Goal: Transaction & Acquisition: Book appointment/travel/reservation

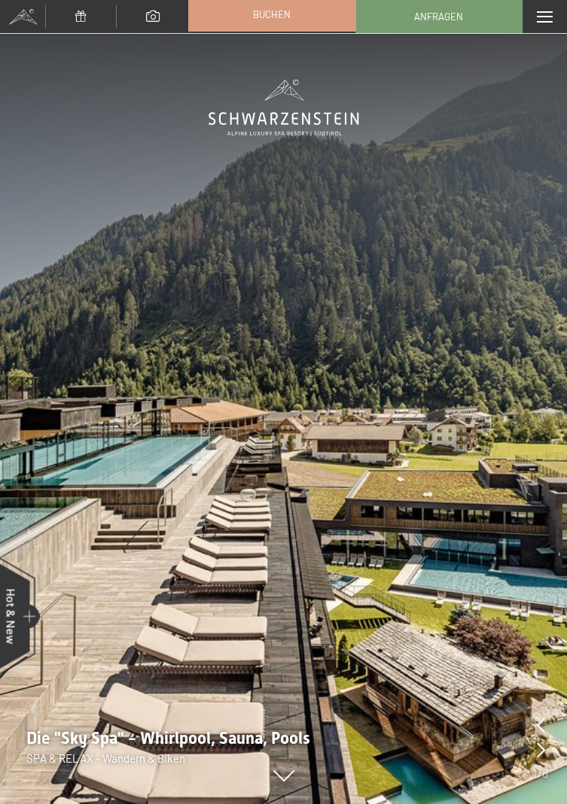
click at [284, 21] on span "Buchen" at bounding box center [272, 15] width 38 height 14
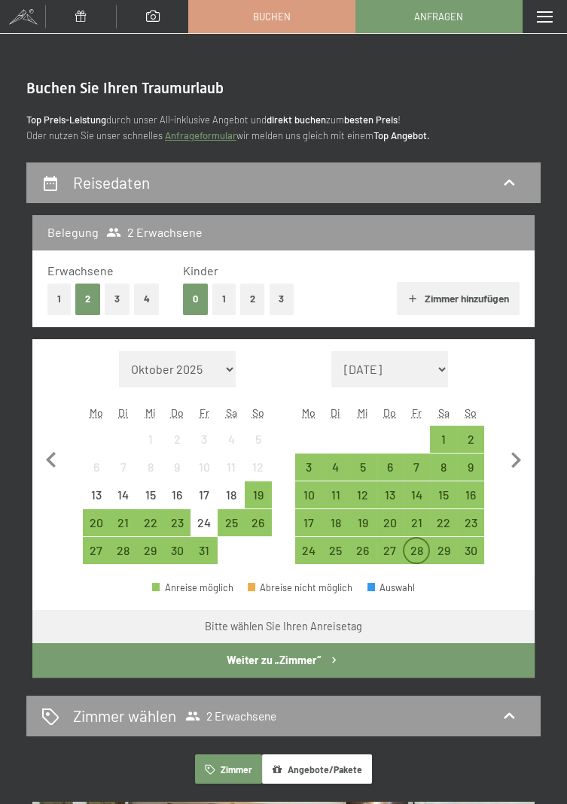
click at [423, 548] on div "28" at bounding box center [416, 557] width 24 height 24
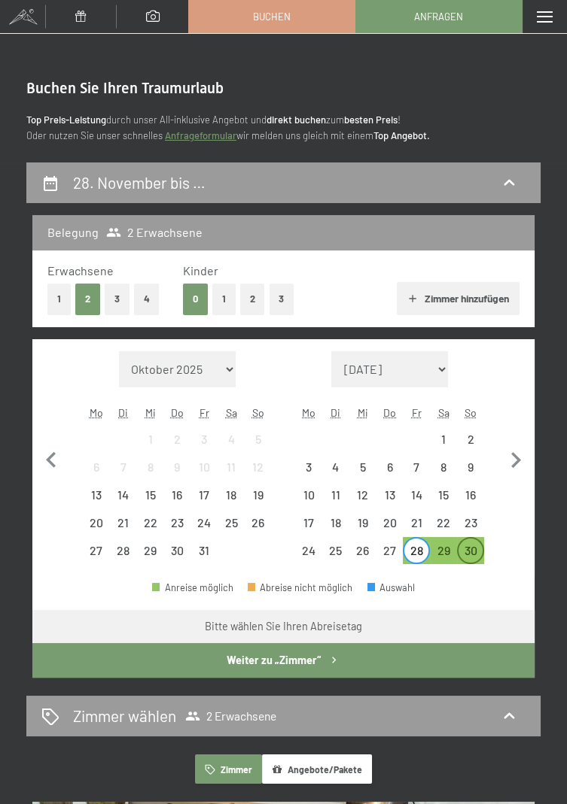
click at [476, 546] on div "30" at bounding box center [470, 557] width 24 height 24
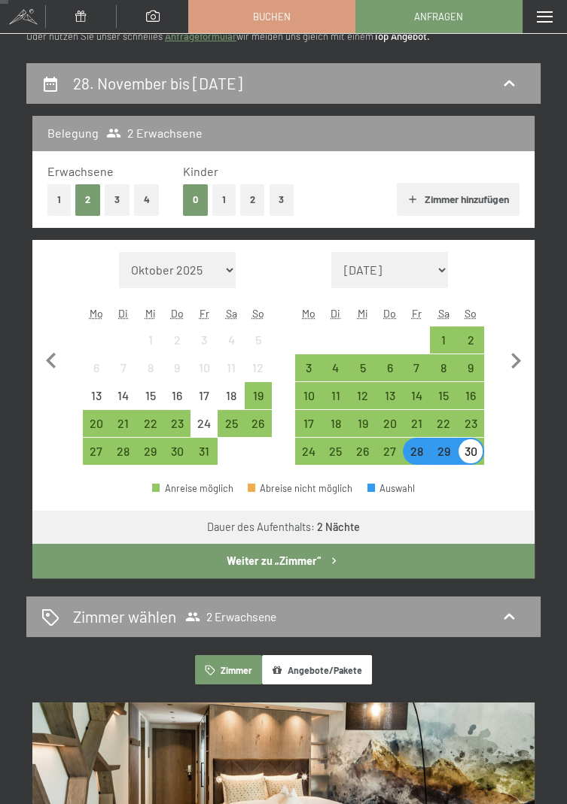
scroll to position [91, 0]
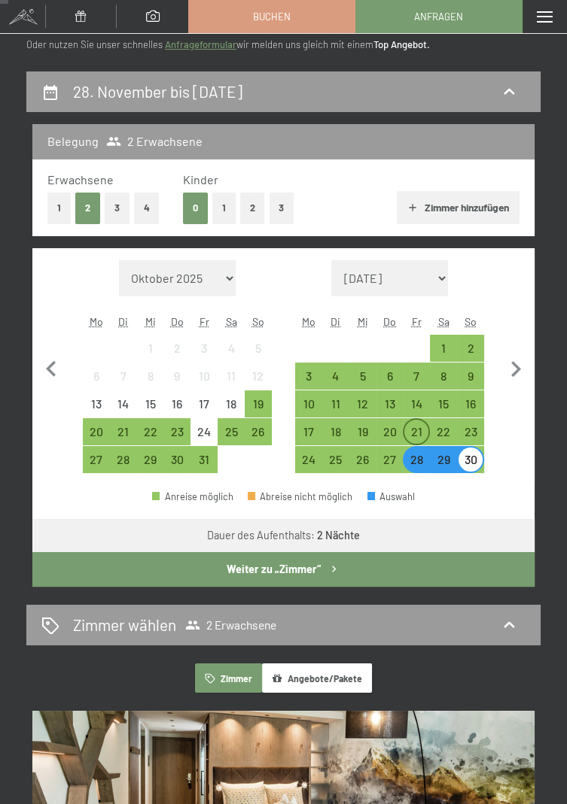
click at [424, 430] on div "21" at bounding box center [416, 438] width 24 height 24
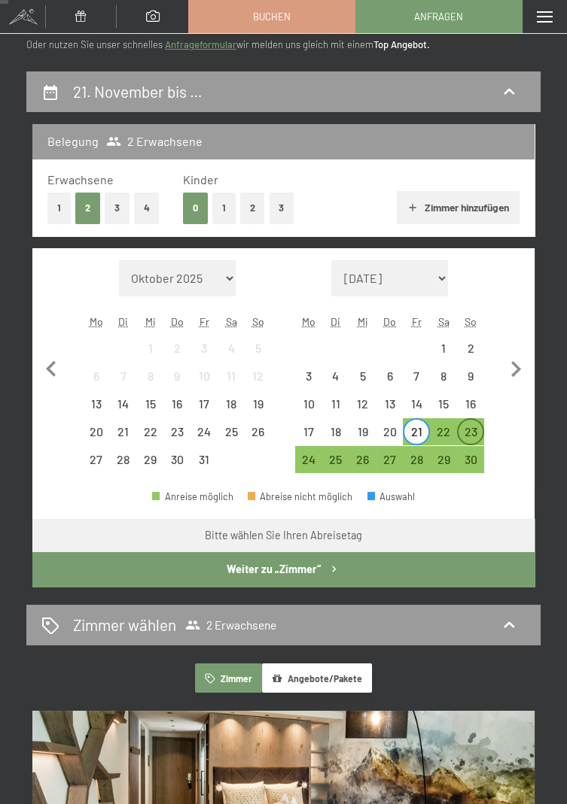
click at [473, 433] on div "23" at bounding box center [470, 438] width 24 height 24
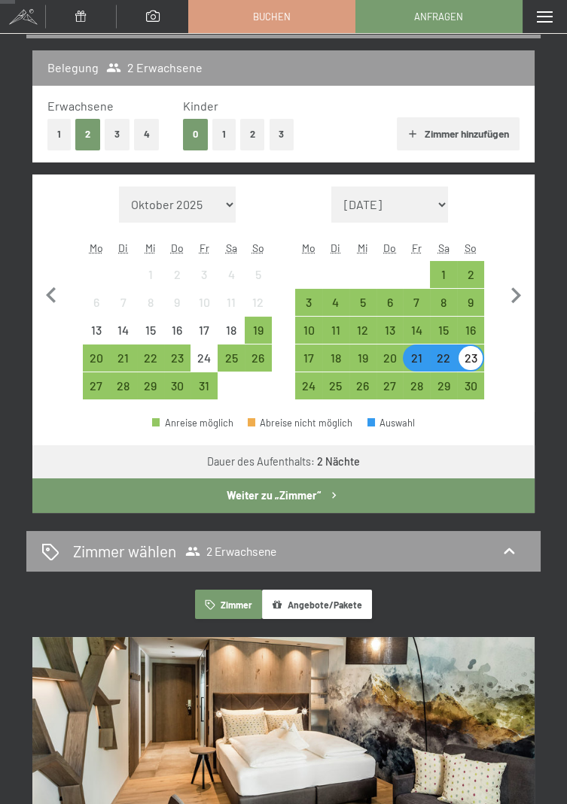
scroll to position [163, 0]
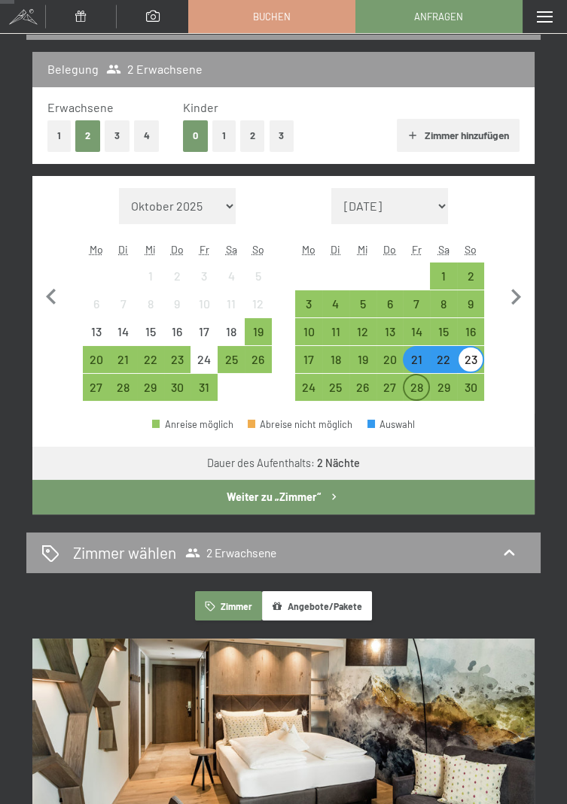
click at [415, 386] on div "28" at bounding box center [416, 394] width 24 height 24
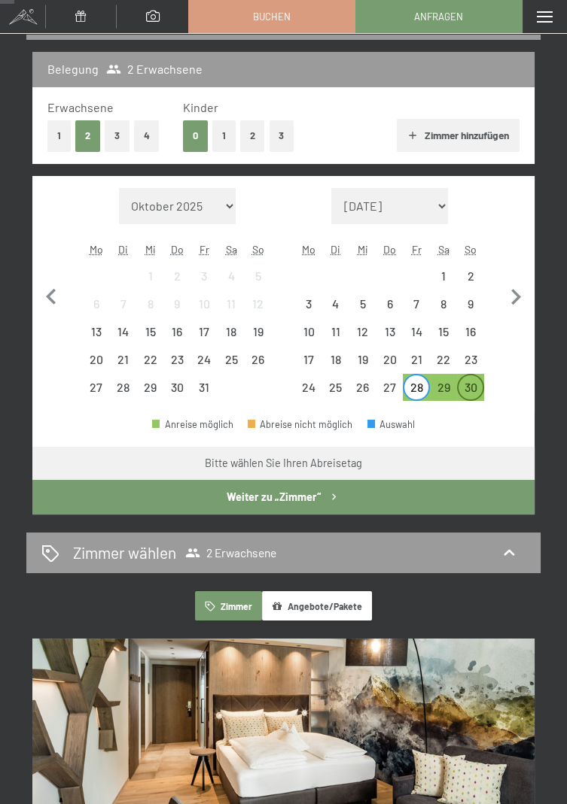
click at [475, 382] on div "30" at bounding box center [470, 394] width 24 height 24
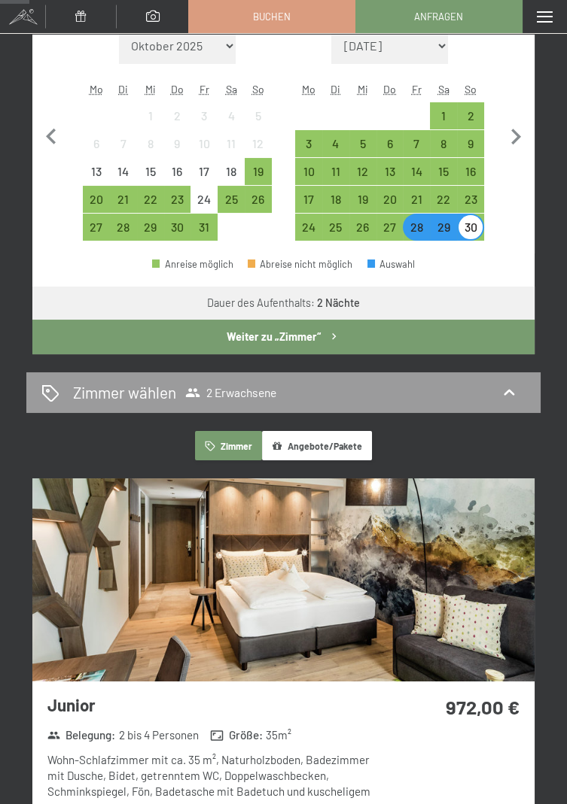
scroll to position [325, 0]
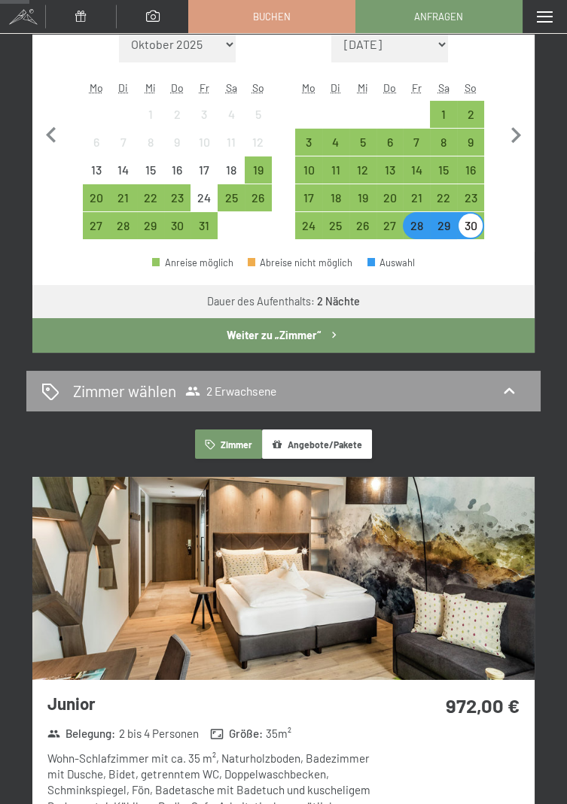
click at [348, 445] on button "Angebote/Pakete" at bounding box center [317, 444] width 110 height 29
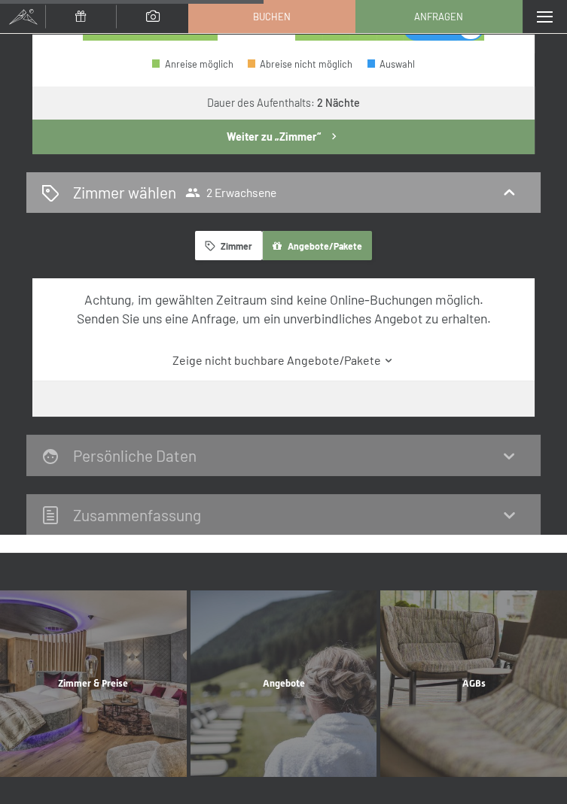
scroll to position [523, 0]
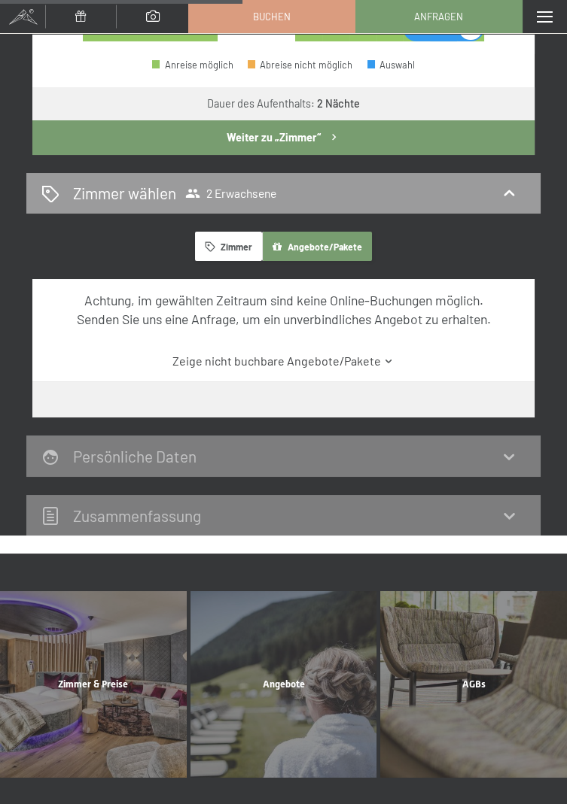
click at [240, 253] on span "Einwilligung Marketing*" at bounding box center [200, 252] width 124 height 15
click at [130, 253] on input "Einwilligung Marketing*" at bounding box center [122, 252] width 15 height 15
checkbox input "false"
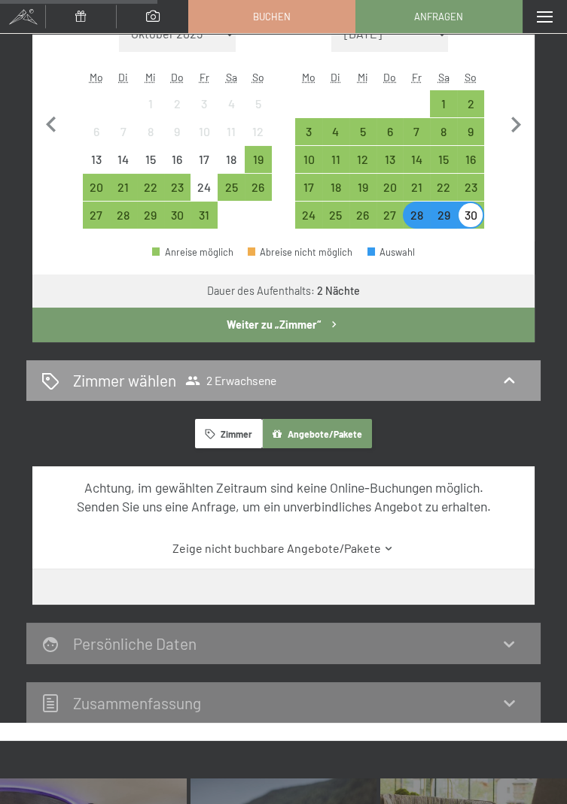
scroll to position [334, 0]
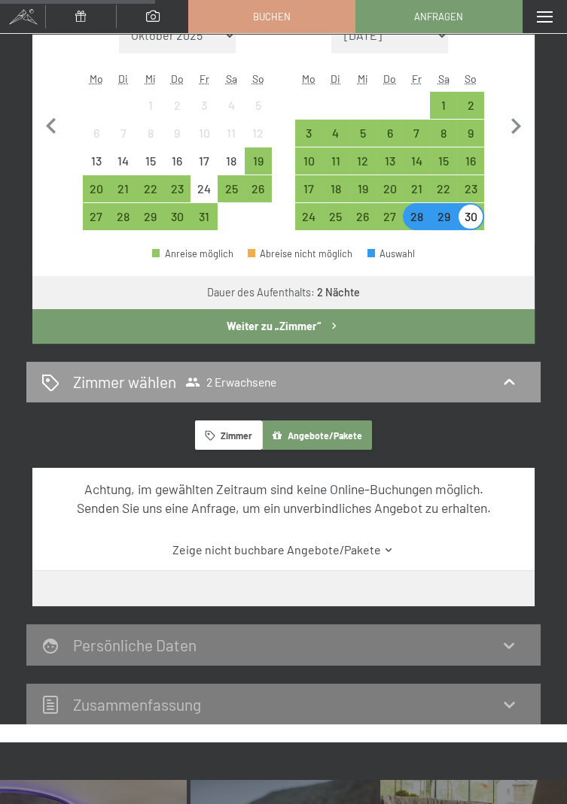
click at [228, 439] on button "Zimmer" at bounding box center [228, 435] width 66 height 29
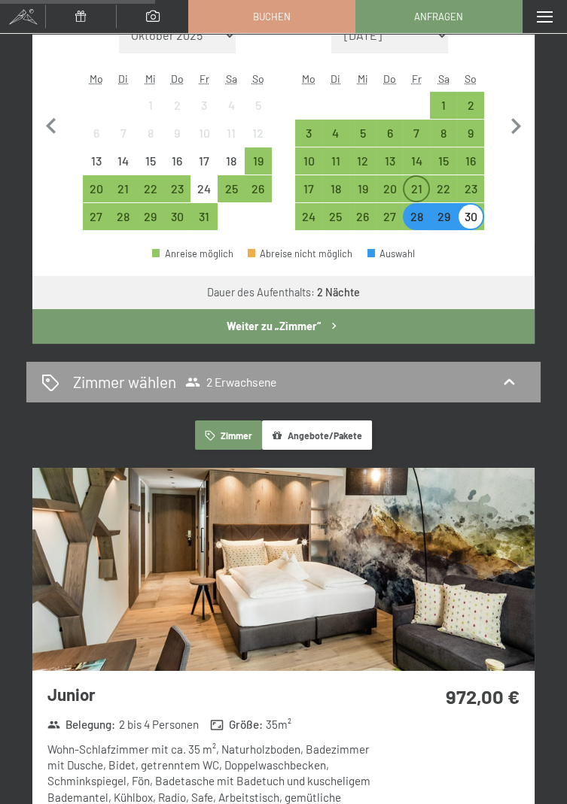
click at [422, 188] on div "21" at bounding box center [416, 195] width 24 height 24
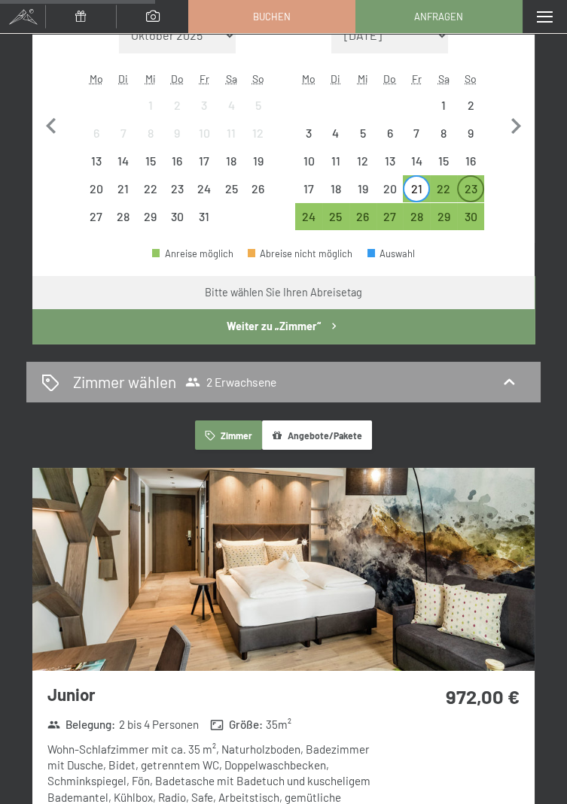
click at [479, 193] on div "23" at bounding box center [470, 195] width 24 height 24
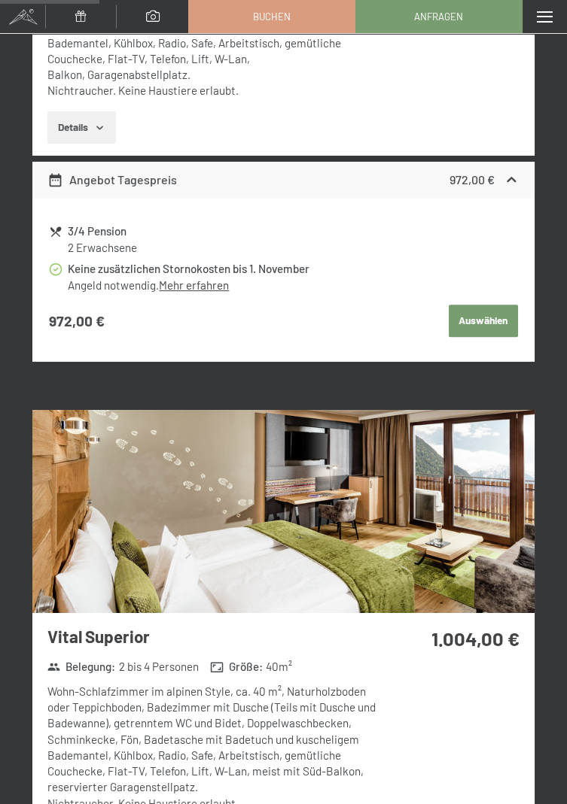
scroll to position [1095, 0]
